Goal: Use online tool/utility: Utilize a website feature to perform a specific function

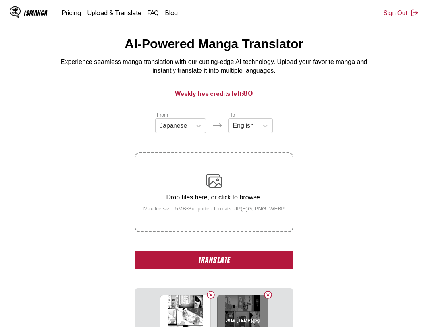
scroll to position [24, 0]
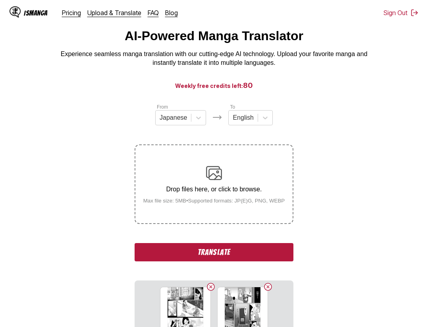
click at [250, 257] on button "Translate" at bounding box center [214, 252] width 159 height 18
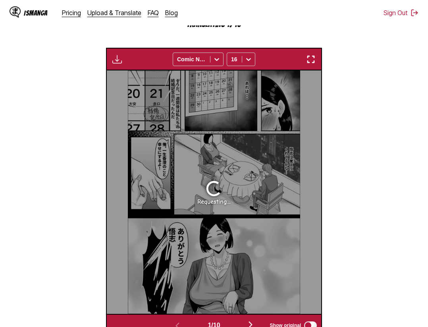
scroll to position [166, 0]
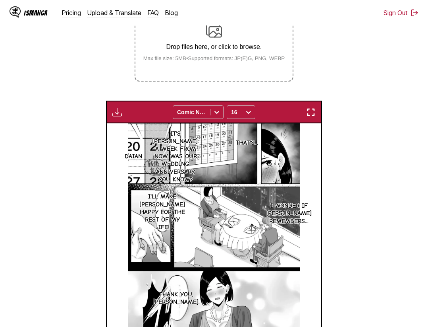
click at [308, 111] on img "button" at bounding box center [311, 112] width 10 height 10
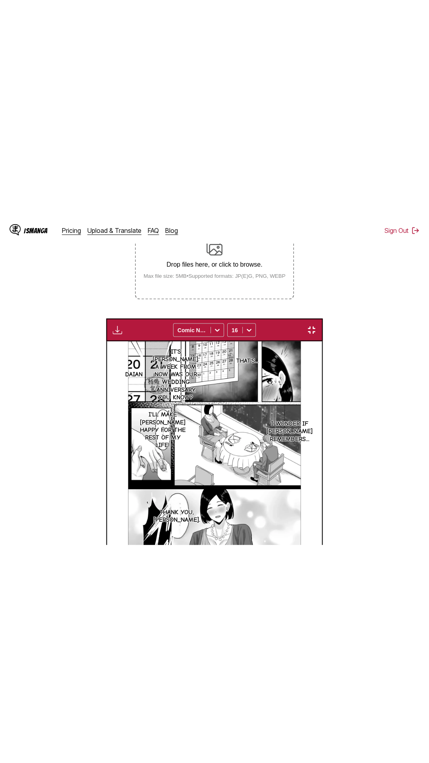
scroll to position [50, 0]
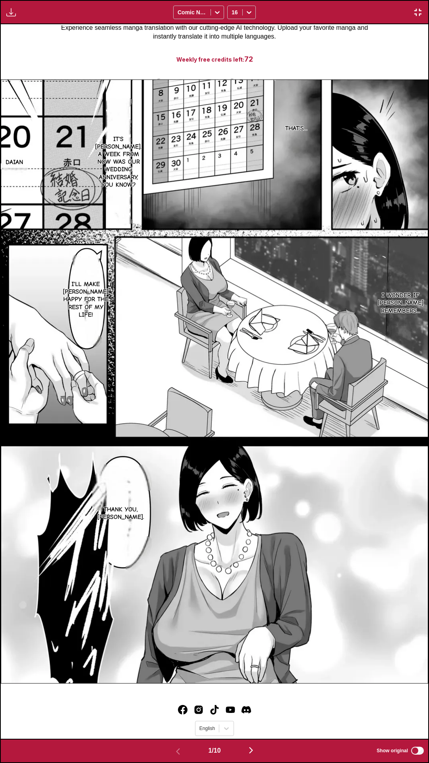
click at [338, 0] on div "Download Panel Download All Comic Neue 16" at bounding box center [214, 12] width 429 height 24
click at [64, 4] on div "Download Panel Download All Comic Neue 16" at bounding box center [214, 12] width 429 height 24
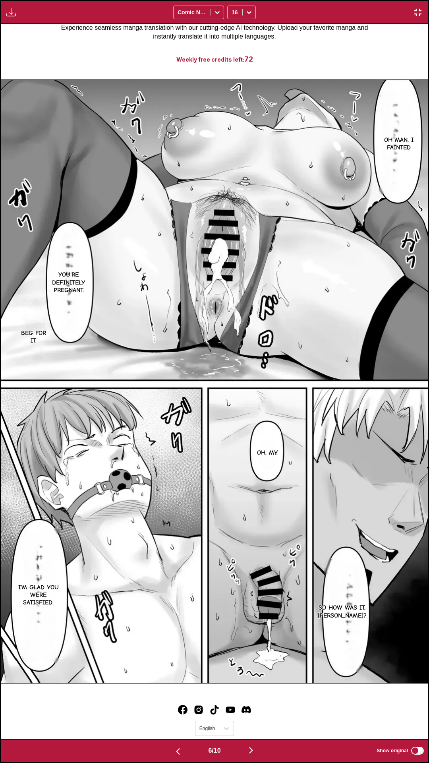
scroll to position [0, 2138]
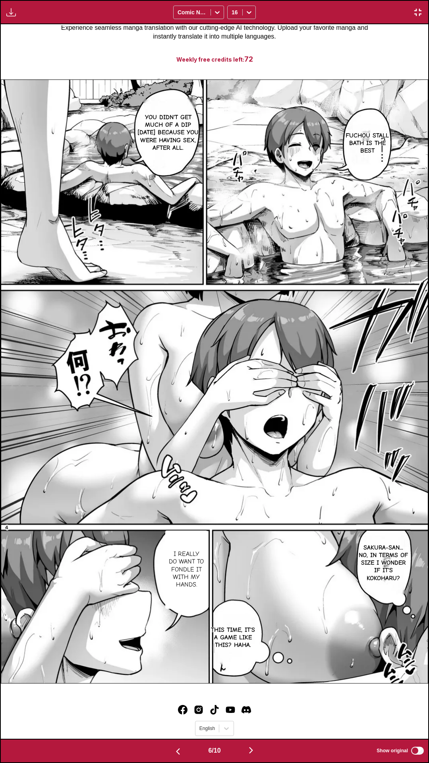
click at [54, 0] on div "Download Panel Download All Comic Neue 16" at bounding box center [214, 12] width 429 height 24
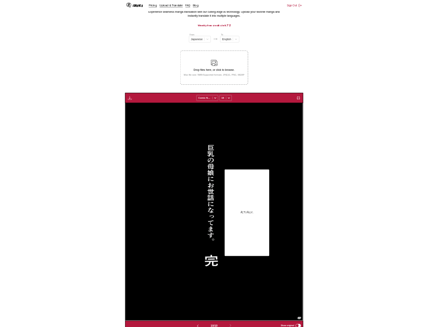
scroll to position [0, 1933]
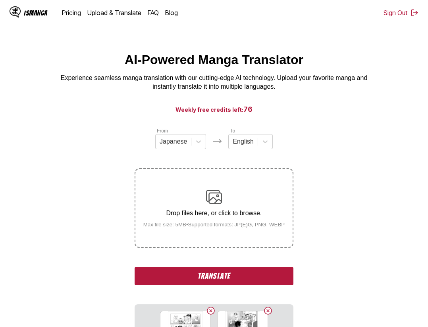
scroll to position [24, 0]
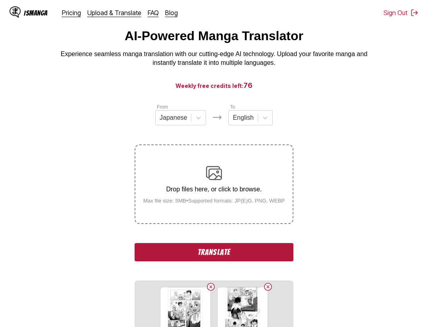
drag, startPoint x: 254, startPoint y: 253, endPoint x: 261, endPoint y: 291, distance: 39.1
click at [254, 253] on button "Translate" at bounding box center [214, 252] width 159 height 18
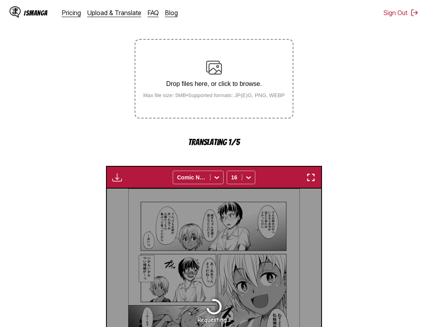
scroll to position [89, 0]
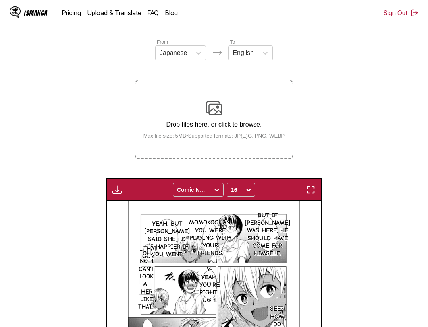
click at [317, 188] on button "button" at bounding box center [311, 189] width 14 height 10
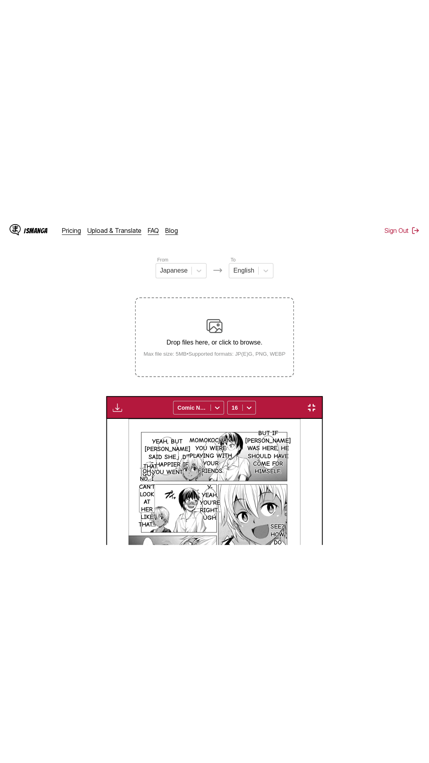
scroll to position [50, 0]
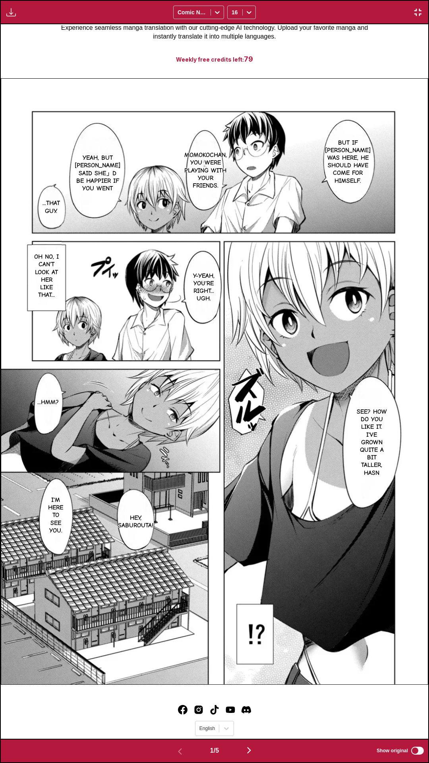
click at [328, 0] on div "Download Panel Download All Comic Neue 16" at bounding box center [214, 12] width 429 height 24
click at [282, 12] on div "Download Panel Download All Comic Neue 16" at bounding box center [214, 12] width 429 height 24
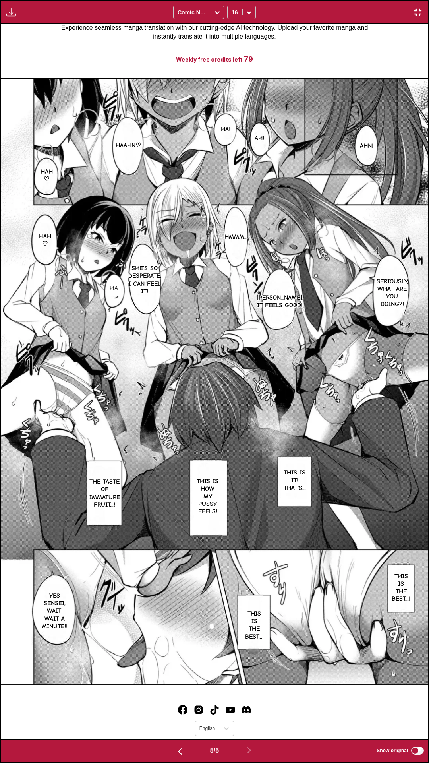
scroll to position [0, 1710]
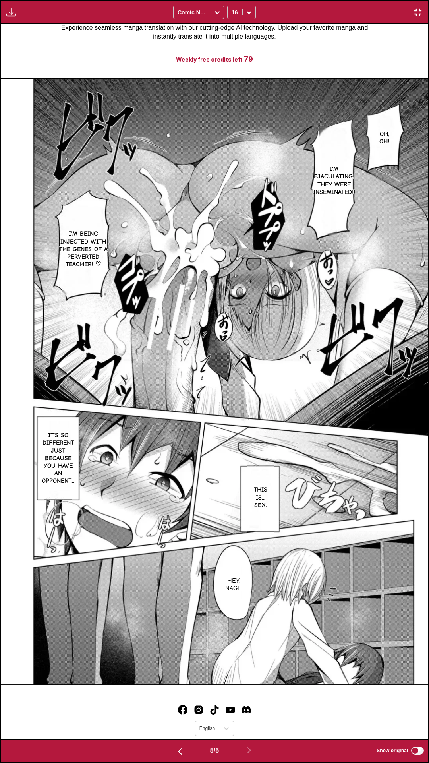
click at [424, 12] on button "button" at bounding box center [418, 12] width 14 height 10
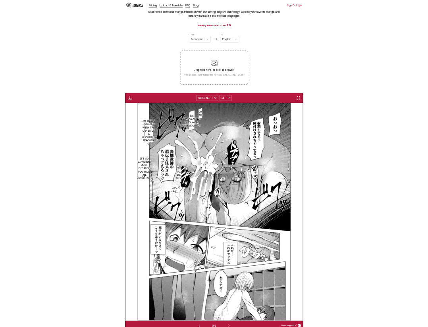
scroll to position [0, 859]
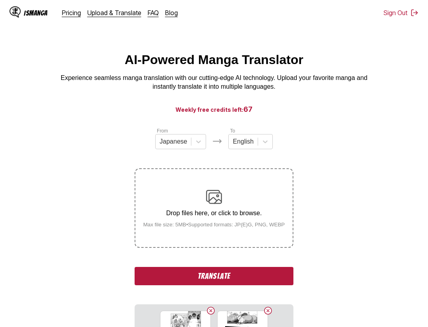
click at [245, 281] on button "Translate" at bounding box center [214, 276] width 159 height 18
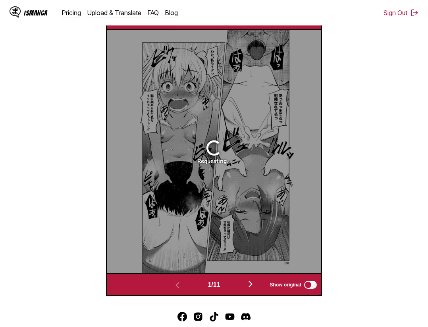
scroll to position [85, 0]
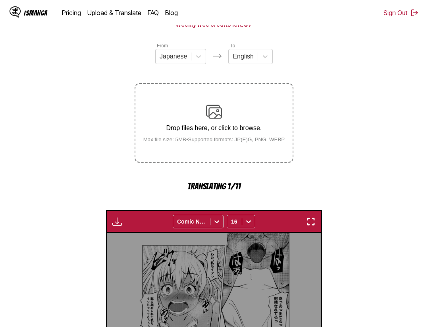
click at [397, 178] on section "From Japanese To English Drop files here, or click to browse. Max file size: 5M…" at bounding box center [214, 270] width 416 height 457
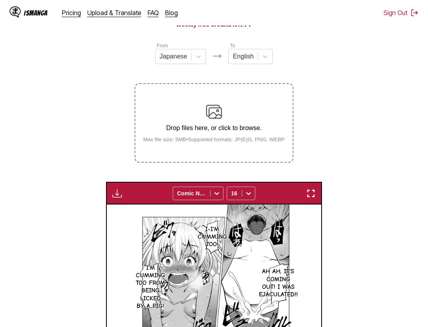
click at [311, 188] on div "Download Panel Download All Comic Neue 16" at bounding box center [214, 193] width 217 height 23
click at [313, 195] on img "button" at bounding box center [311, 193] width 10 height 10
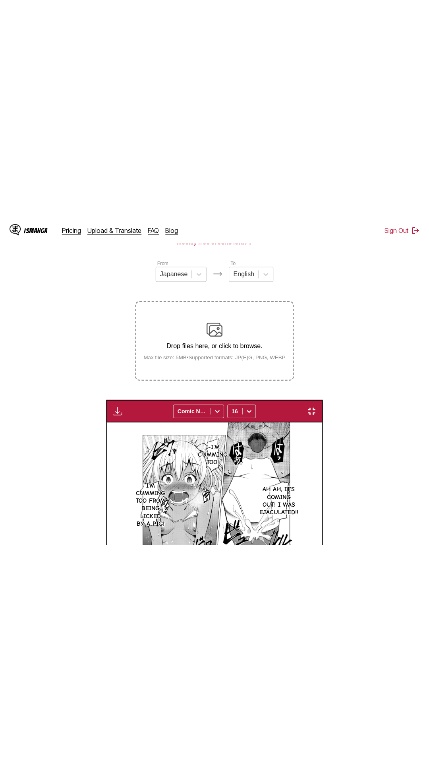
scroll to position [50, 0]
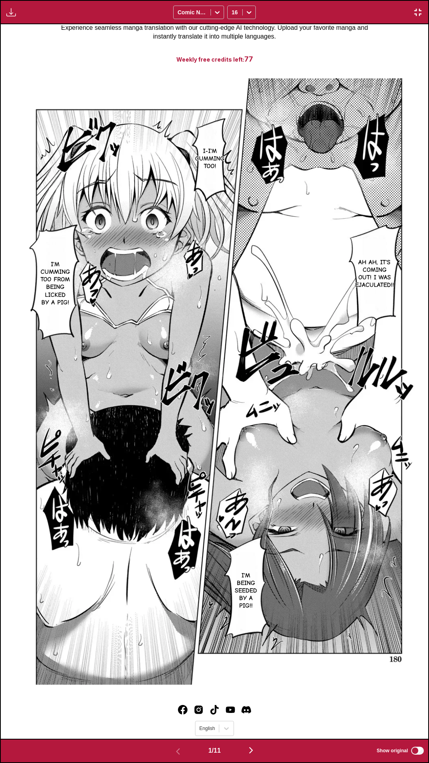
click at [344, 0] on div "Download Panel Download All Comic Neue 16" at bounding box center [214, 12] width 429 height 24
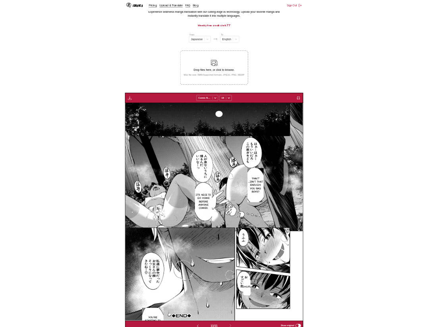
scroll to position [0, 2147]
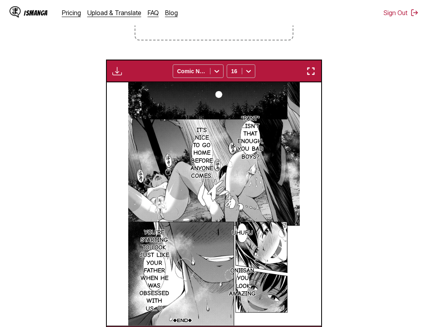
click at [356, 83] on section "From Japanese To English Drop files here, or click to browse. Max file size: 5M…" at bounding box center [214, 134] width 416 height 428
